Goal: Task Accomplishment & Management: Manage account settings

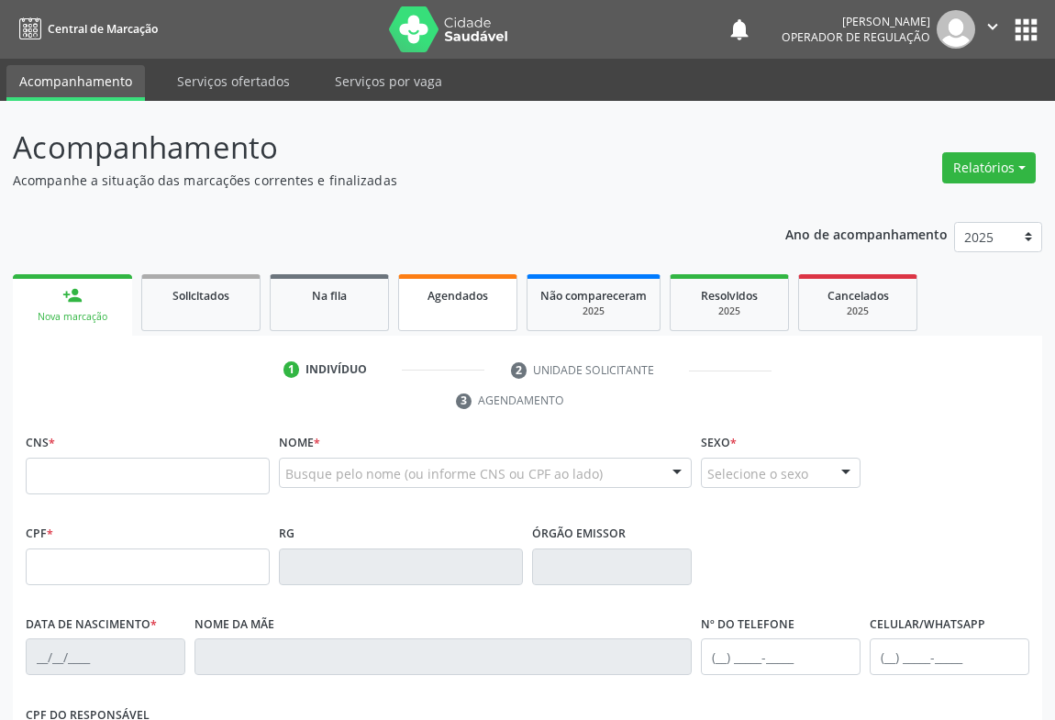
click at [444, 300] on span "Agendados" at bounding box center [457, 296] width 61 height 16
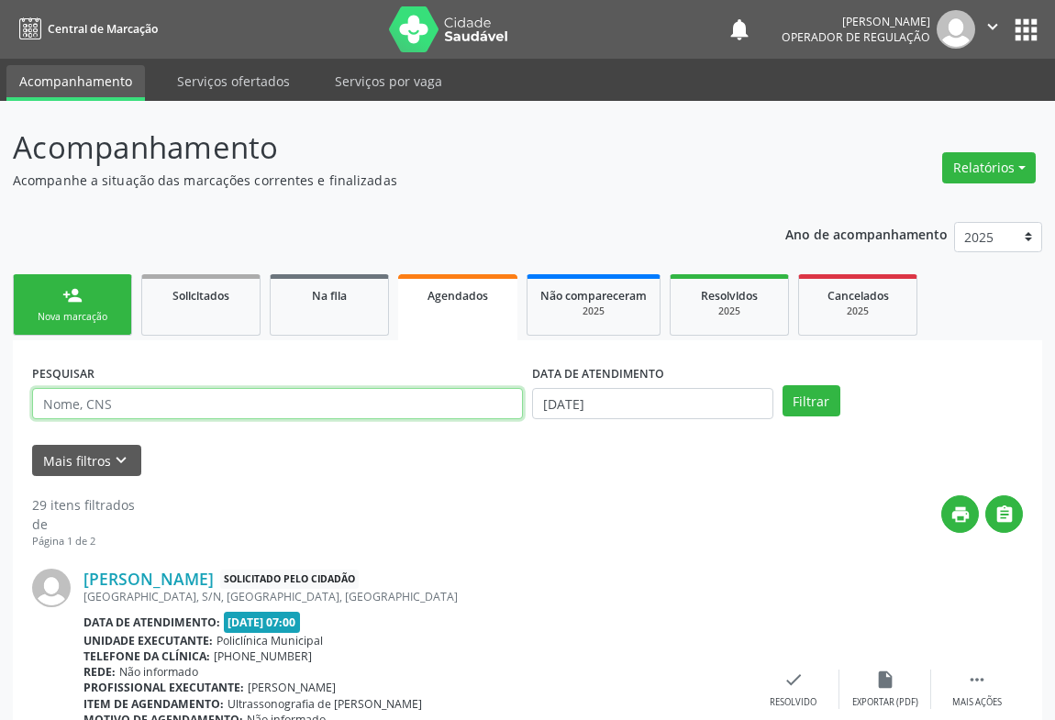
click at [230, 403] on input "text" at bounding box center [277, 403] width 491 height 31
type input "[PERSON_NAME]"
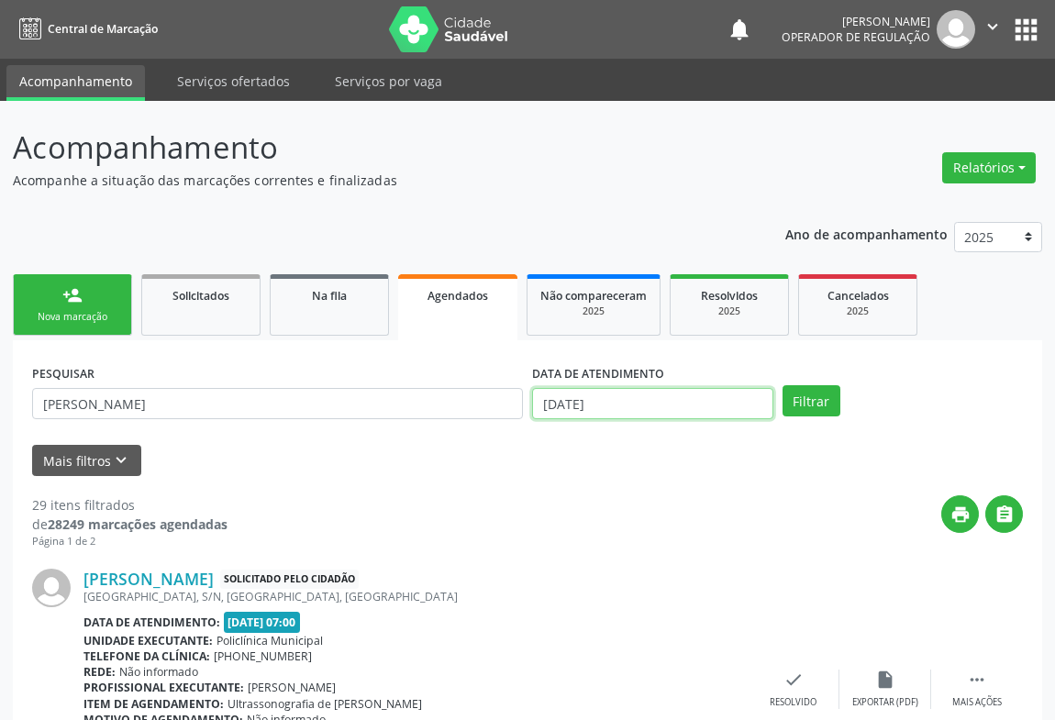
click at [547, 402] on input "[DATE]" at bounding box center [652, 403] width 241 height 31
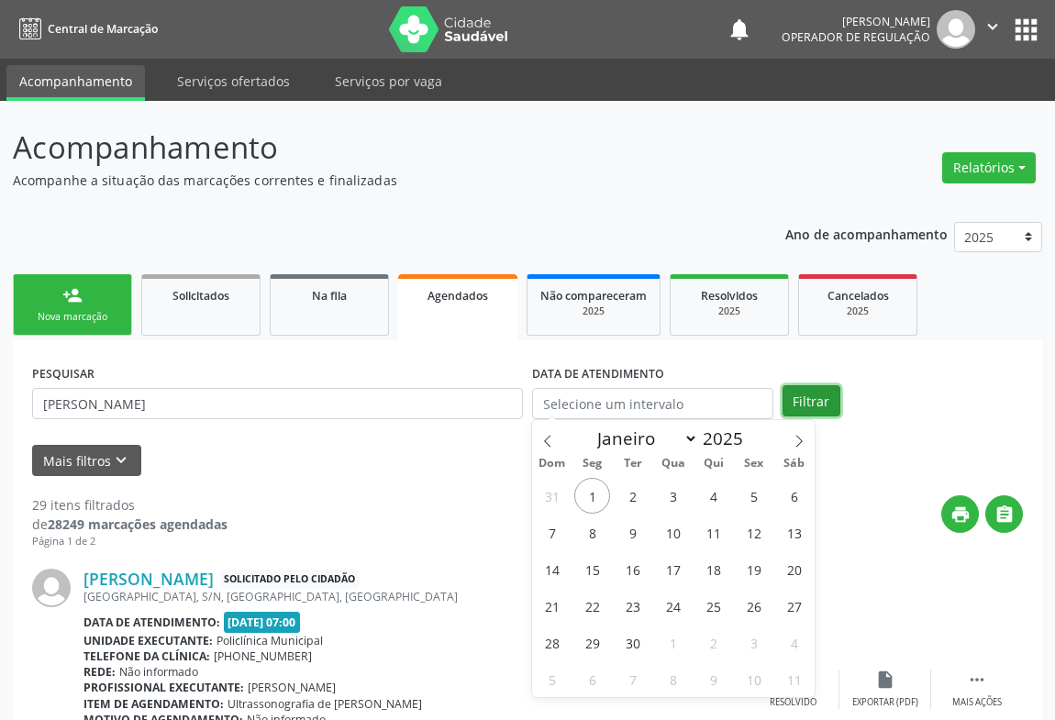
click at [806, 393] on button "Filtrar" at bounding box center [811, 400] width 58 height 31
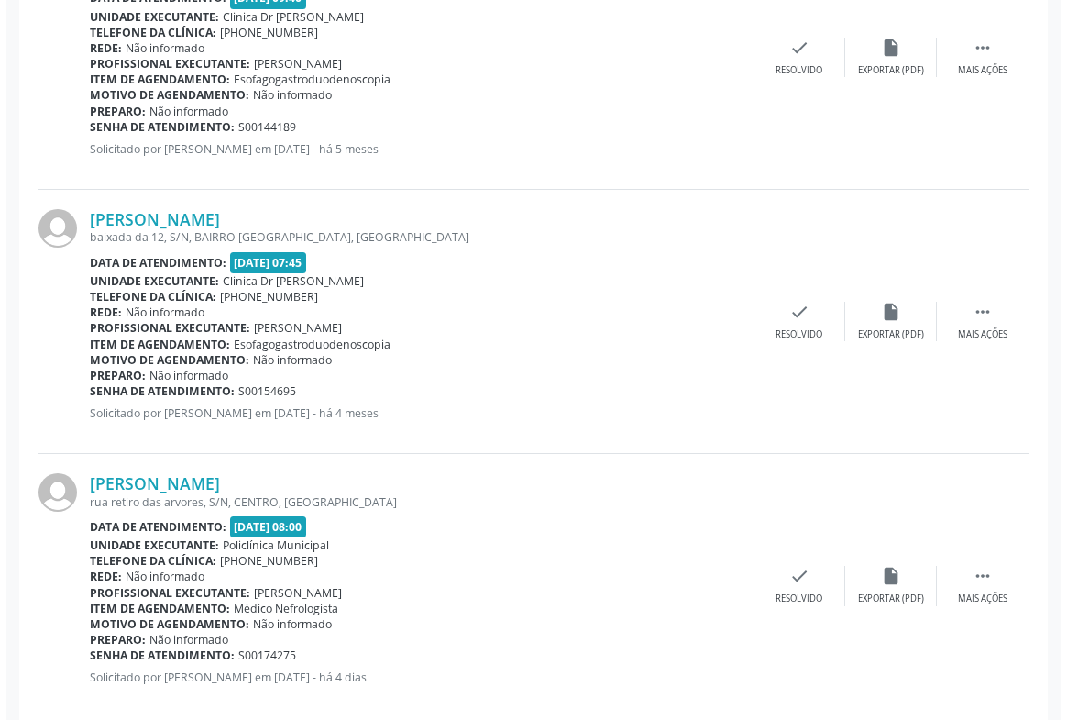
scroll to position [1444, 0]
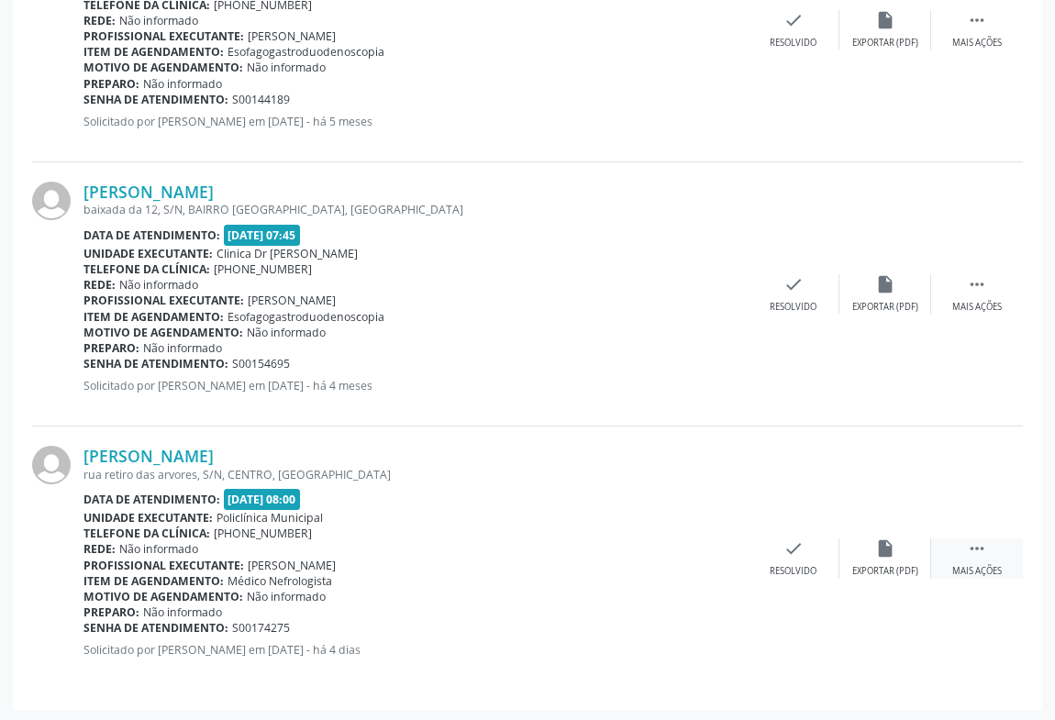
click at [978, 539] on icon "" at bounding box center [977, 548] width 20 height 20
click at [698, 547] on icon "cancel" at bounding box center [701, 548] width 20 height 20
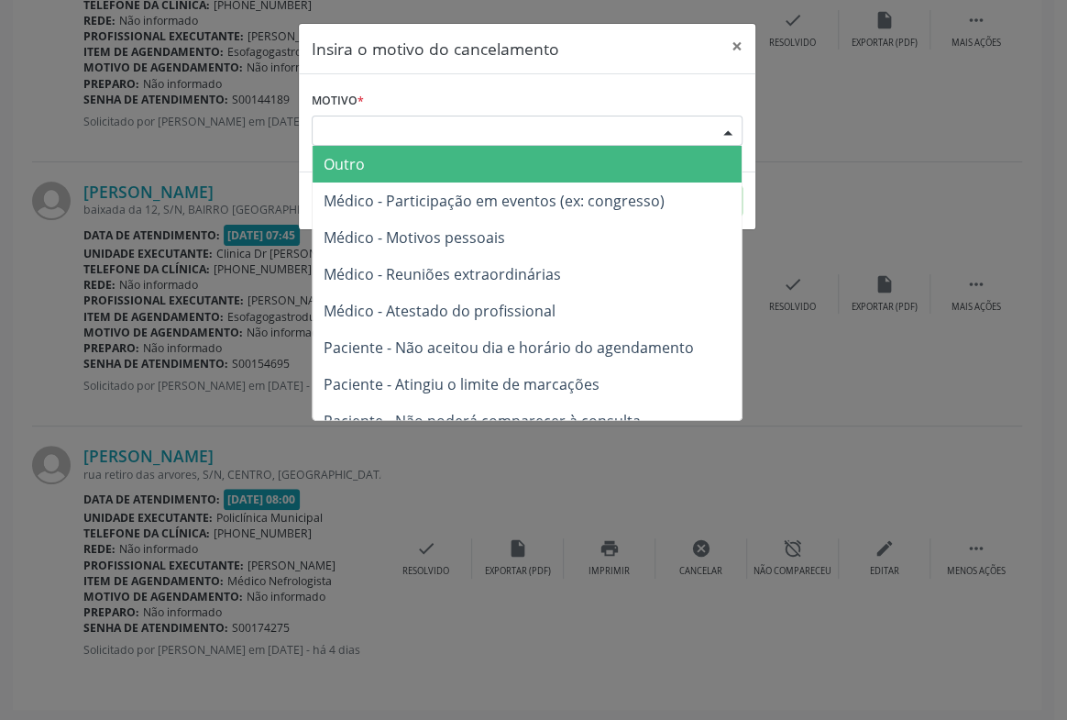
click at [445, 119] on div "Escolha o motivo" at bounding box center [527, 131] width 431 height 31
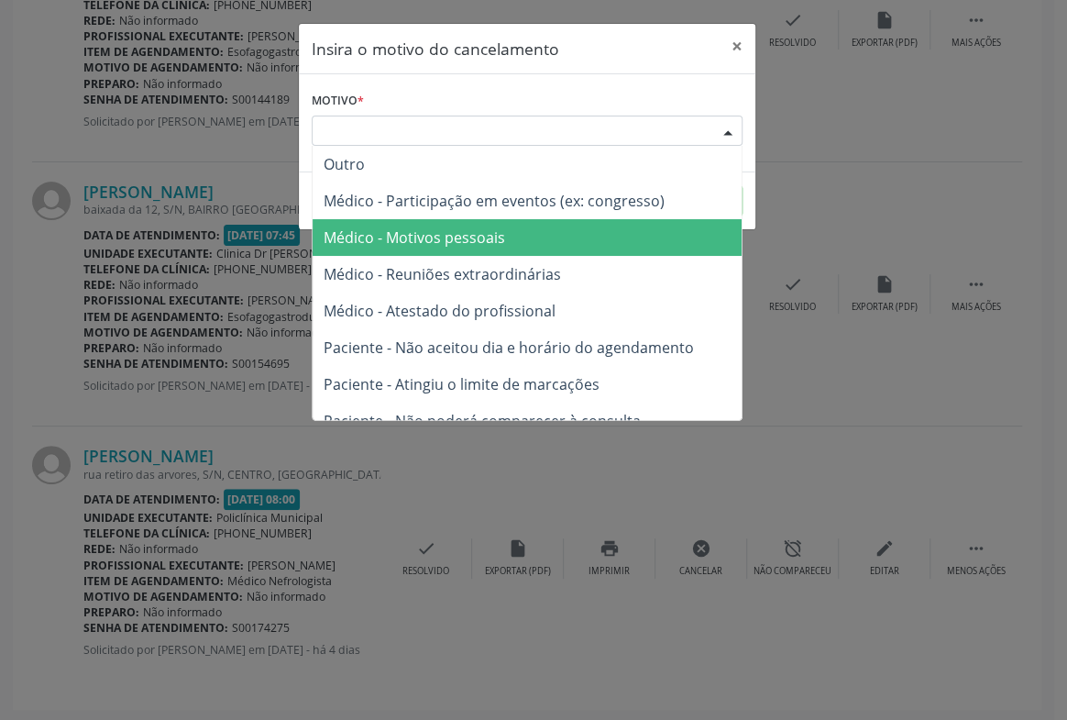
click at [430, 229] on span "Médico - Motivos pessoais" at bounding box center [415, 237] width 182 height 20
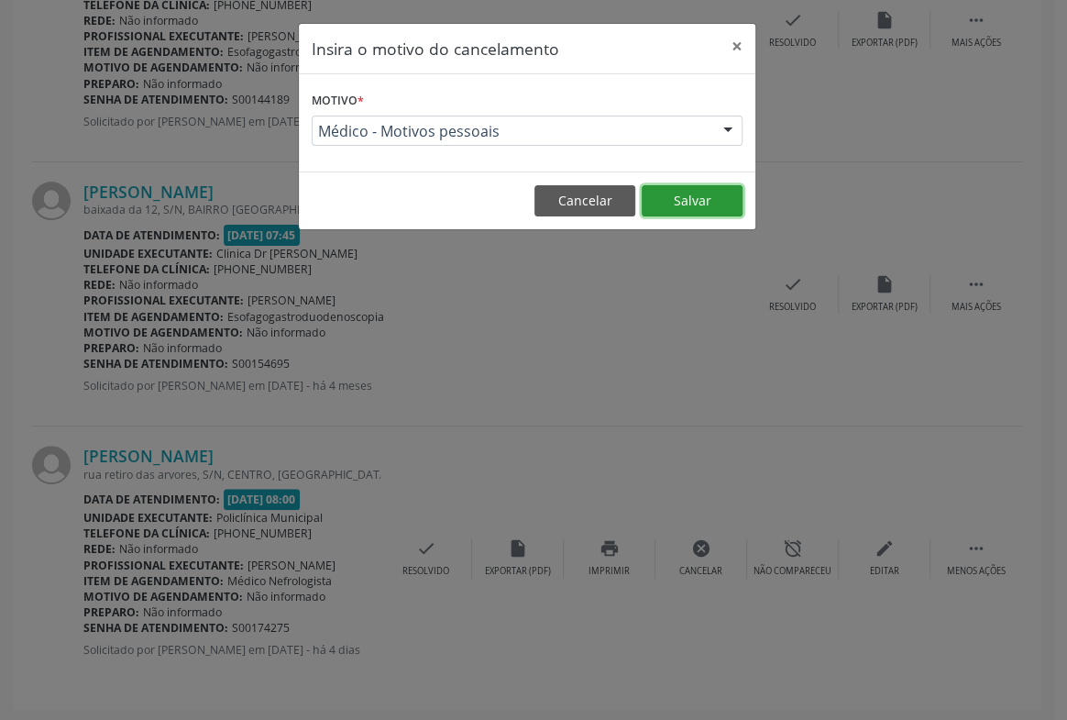
click at [679, 202] on button "Salvar" at bounding box center [692, 200] width 101 height 31
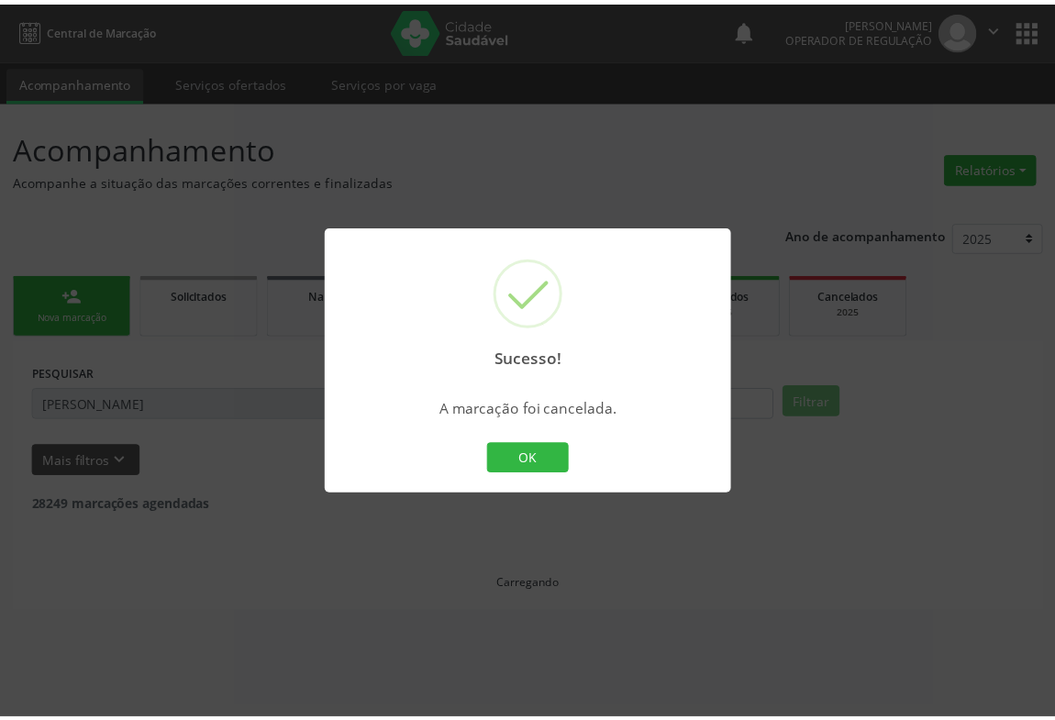
scroll to position [0, 0]
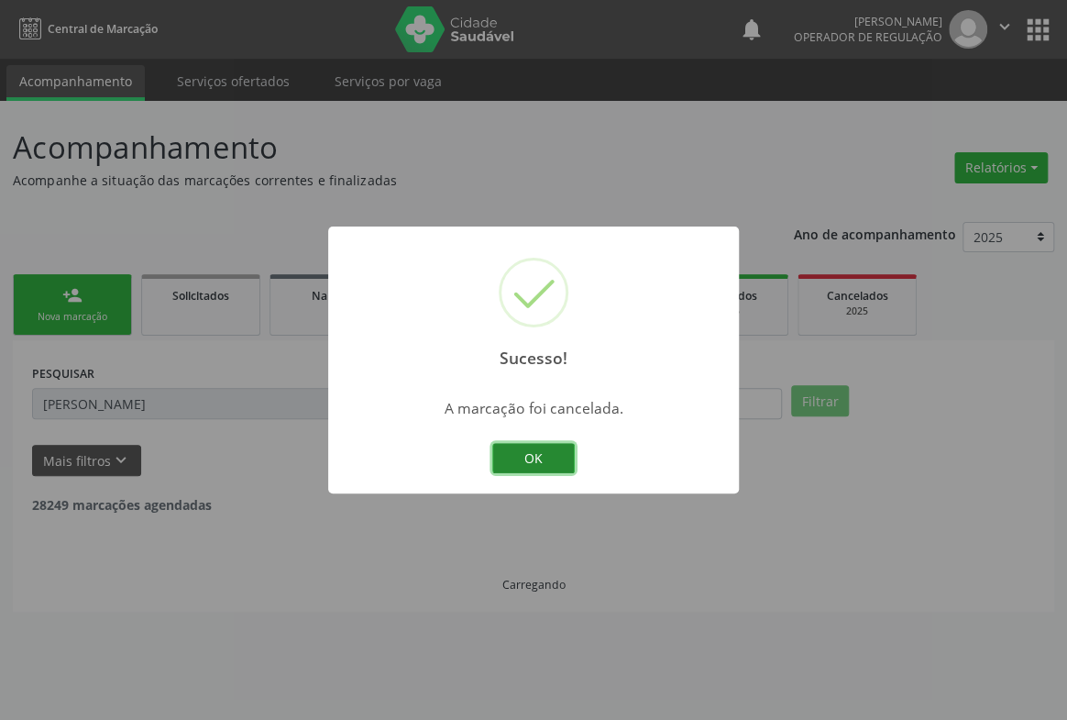
click at [554, 448] on button "OK" at bounding box center [533, 458] width 83 height 31
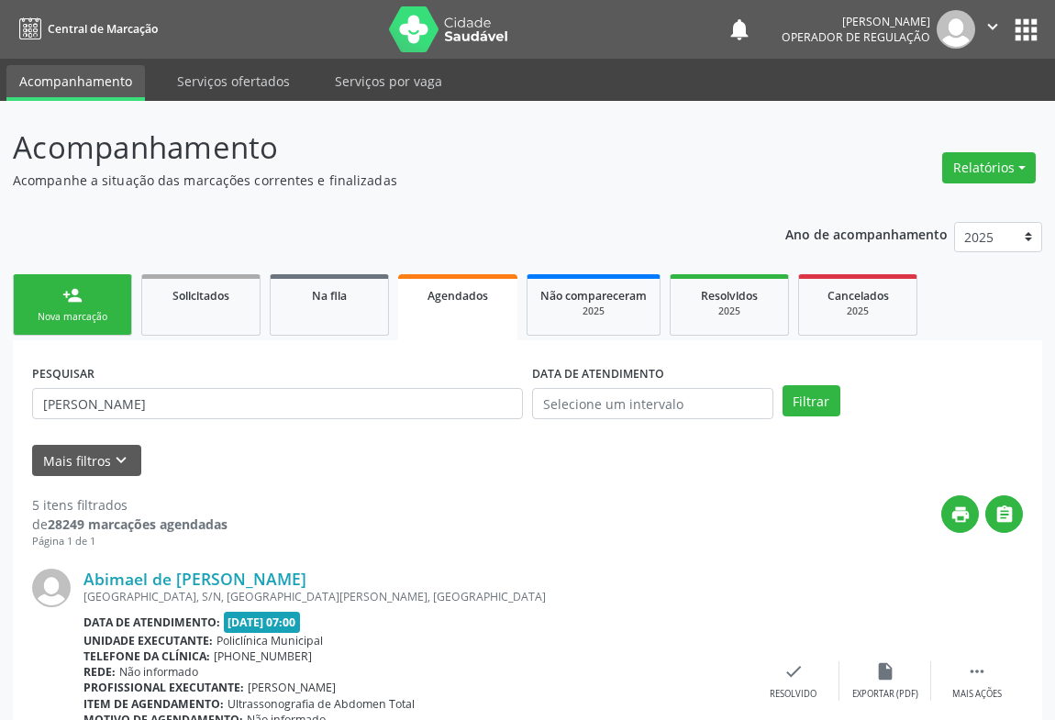
click at [993, 17] on icon "" at bounding box center [992, 27] width 20 height 20
click at [910, 109] on link "Sair" at bounding box center [945, 112] width 127 height 26
